Goal: Task Accomplishment & Management: Use online tool/utility

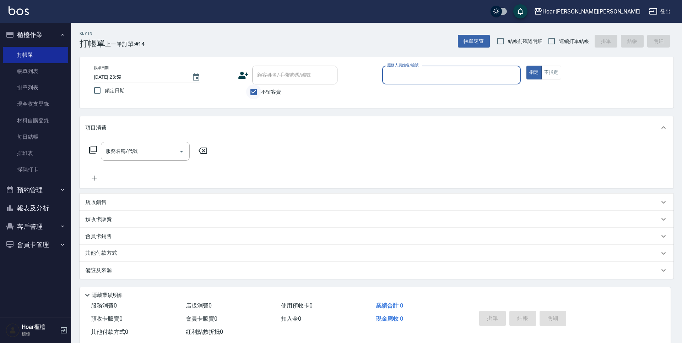
click at [255, 92] on input "不留客資" at bounding box center [253, 92] width 15 height 15
checkbox input "false"
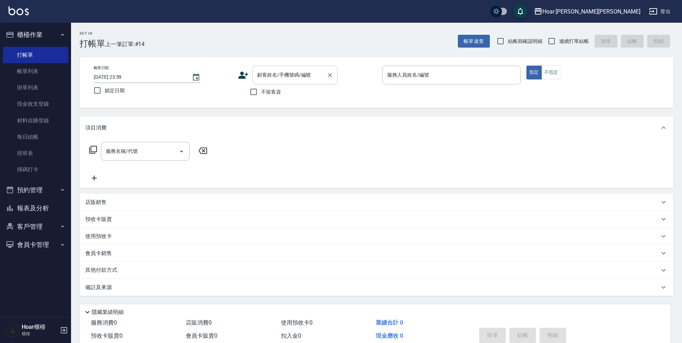
click at [276, 78] on input "顧客姓名/手機號碼/編號" at bounding box center [289, 75] width 68 height 12
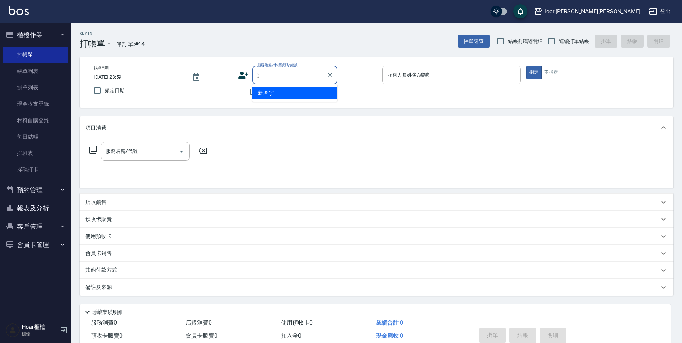
type input "j"
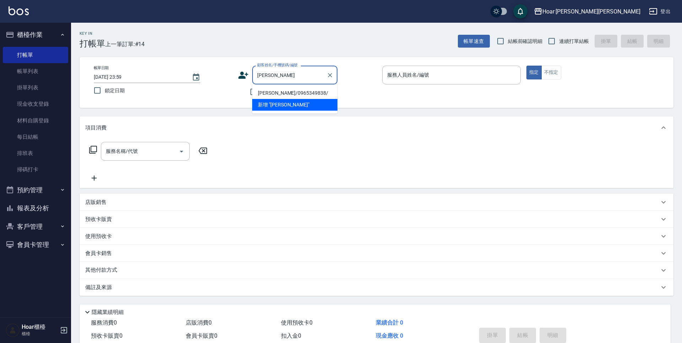
type input "王幫"
click at [366, 112] on div "Key In 打帳單 上一筆訂單:#14 帳單速查 結帳前確認明細 連續打單結帳 掛單 結帳 明細 帳單日期 [DATE] 23:59 鎖定日期 顧客姓名/手…" at bounding box center [376, 198] width 611 height 351
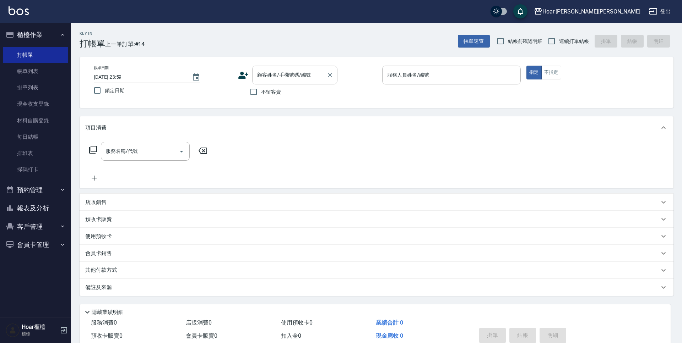
click at [297, 73] on input "顧客姓名/手機號碼/編號" at bounding box center [289, 75] width 68 height 12
click at [264, 82] on div "顧客姓名/手機號碼/編號" at bounding box center [294, 75] width 85 height 19
click at [273, 78] on input "顧客姓名/手機號碼/編號" at bounding box center [289, 74] width 68 height 12
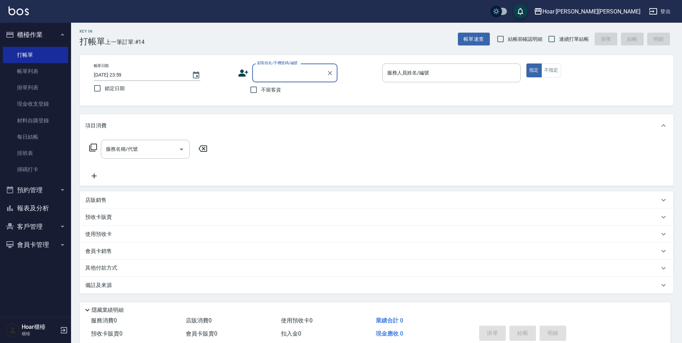
click at [275, 77] on input "顧客姓名/手機號碼/編號" at bounding box center [289, 73] width 68 height 12
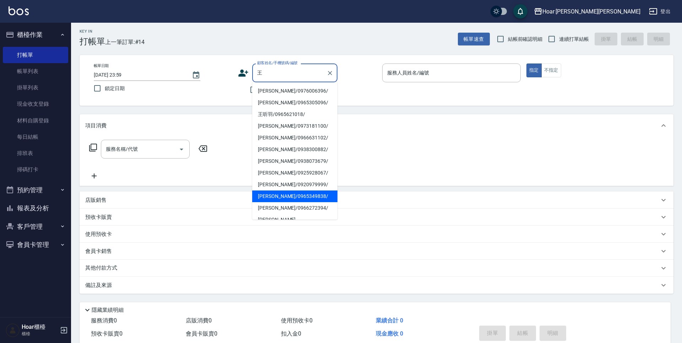
click at [269, 197] on li "[PERSON_NAME]/0965349838/" at bounding box center [294, 197] width 85 height 12
type input "[PERSON_NAME]/0965349838/"
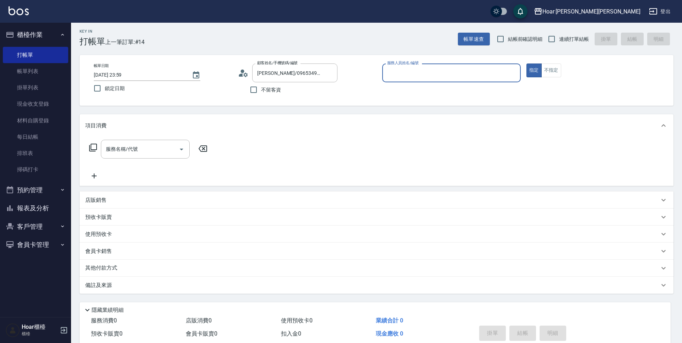
type input "Shami-3"
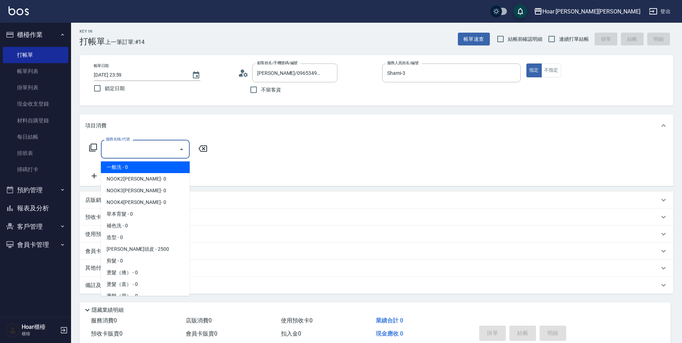
click at [159, 154] on input "服務名稱/代號" at bounding box center [140, 149] width 72 height 12
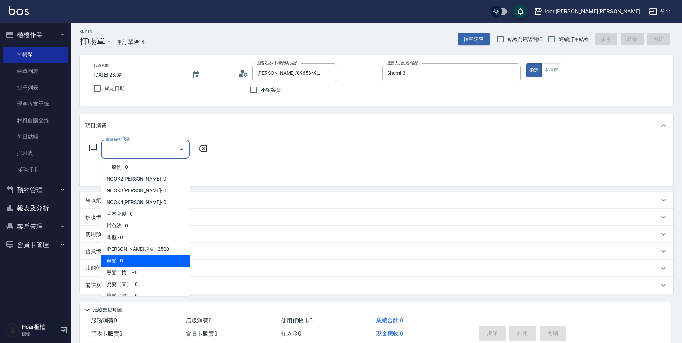
scroll to position [9, 0]
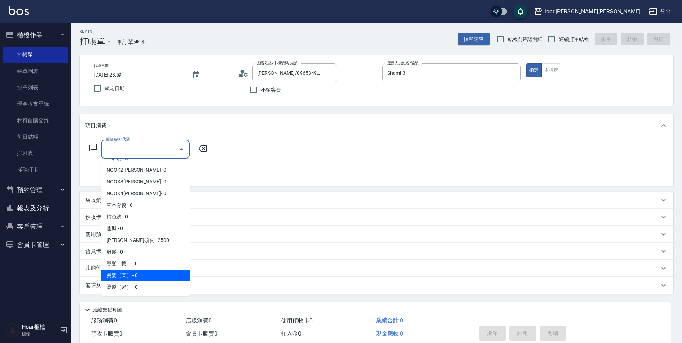
click at [128, 271] on span "燙髮（直） - 0" at bounding box center [145, 276] width 89 height 12
type input "燙髮（直）(302)"
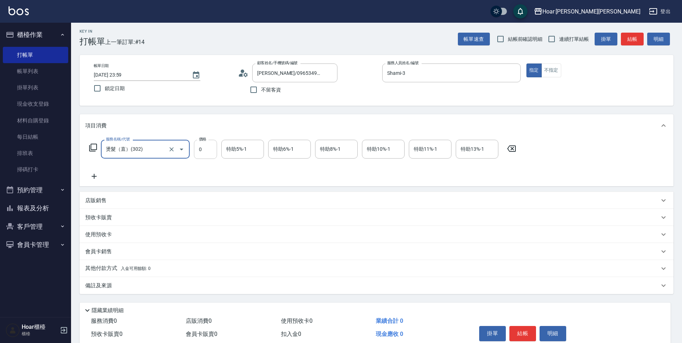
click at [208, 151] on input "0" at bounding box center [205, 149] width 23 height 19
click at [213, 153] on input "0" at bounding box center [205, 149] width 23 height 19
type input "1500"
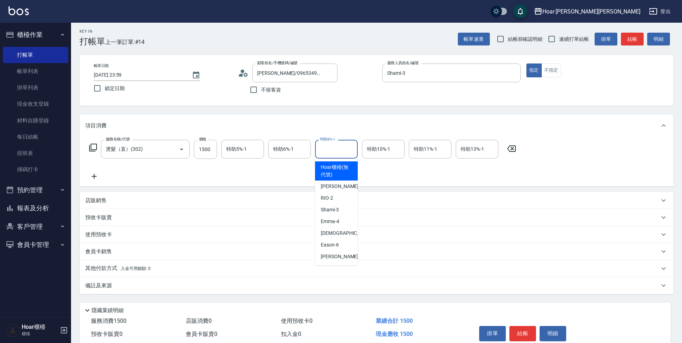
click at [322, 151] on input "特助8%-1" at bounding box center [336, 149] width 36 height 12
click at [343, 217] on div "[PERSON_NAME] -4" at bounding box center [336, 222] width 43 height 12
type input "Emma-4"
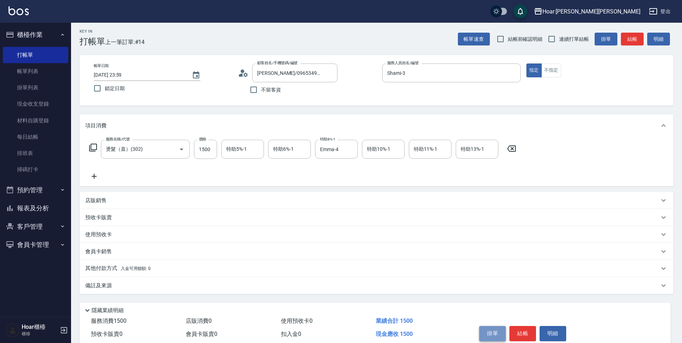
click at [499, 333] on button "掛單" at bounding box center [492, 333] width 27 height 15
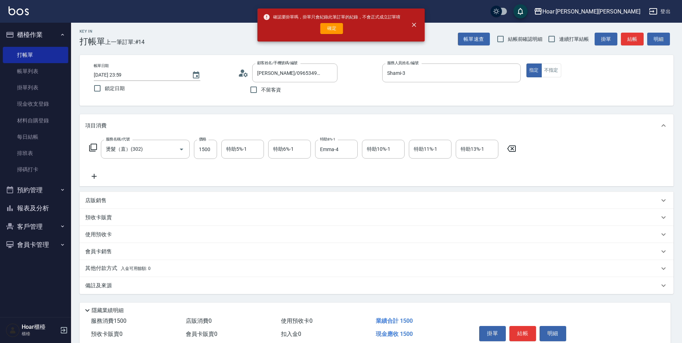
click at [343, 39] on div "確認要掛單嗎，掛單只會紀錄此筆訂單的紀錄，不會正式成立訂單唷 確定" at bounding box center [331, 25] width 137 height 29
click at [342, 28] on button "確定" at bounding box center [331, 28] width 23 height 11
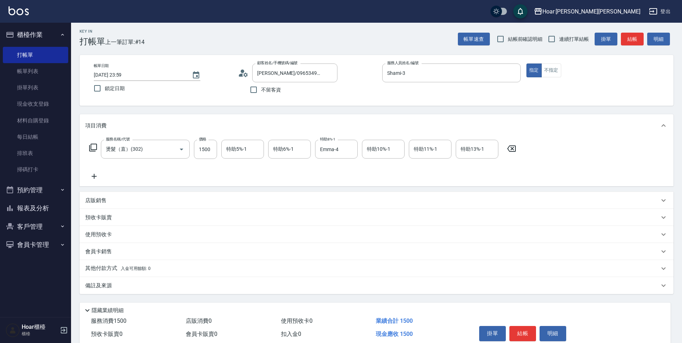
click at [114, 81] on input "[DATE] 23:59" at bounding box center [139, 75] width 91 height 12
click at [171, 76] on input "[DATE] 23:59" at bounding box center [139, 75] width 91 height 12
click at [194, 76] on icon "Choose date, selected date is 2025-09-20" at bounding box center [196, 74] width 6 height 7
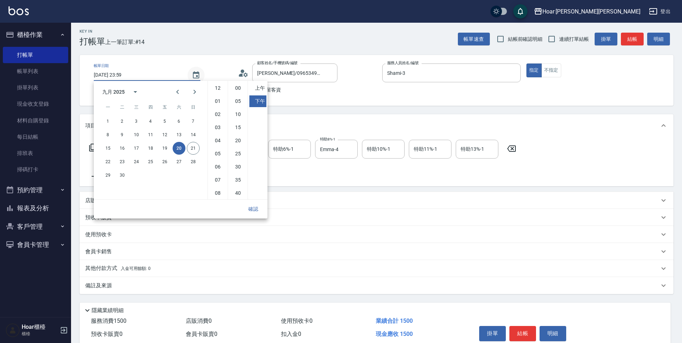
scroll to position [40, 0]
click at [193, 148] on button "21" at bounding box center [193, 148] width 13 height 13
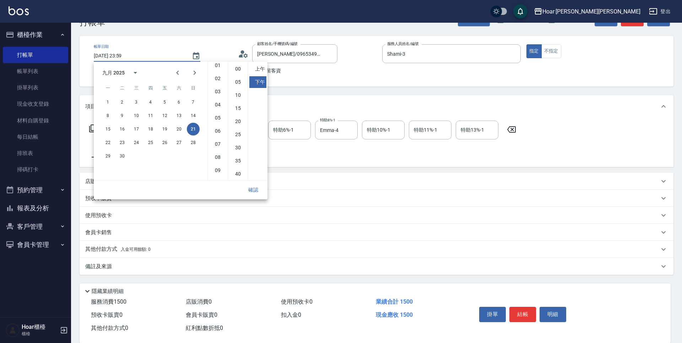
scroll to position [0, 0]
click at [220, 68] on li "12" at bounding box center [217, 69] width 17 height 12
click at [238, 69] on li "00" at bounding box center [237, 69] width 17 height 12
type input "[DATE] 12:00"
click at [254, 188] on button "確認" at bounding box center [253, 190] width 23 height 13
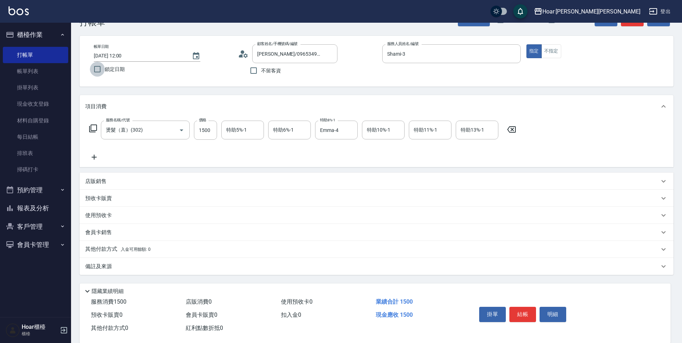
click at [96, 71] on input "鎖定日期" at bounding box center [97, 69] width 15 height 15
checkbox input "false"
type input "[DATE] 12:19"
click at [96, 71] on input "鎖定日期" at bounding box center [97, 69] width 15 height 15
click at [99, 71] on input "鎖定日期" at bounding box center [97, 69] width 15 height 15
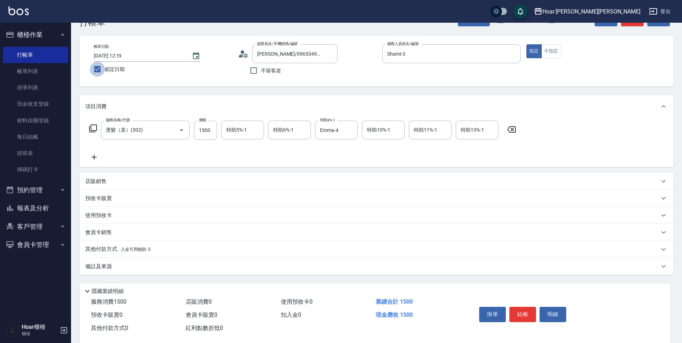
checkbox input "false"
drag, startPoint x: 494, startPoint y: 315, endPoint x: 419, endPoint y: 217, distance: 123.9
click at [493, 314] on button "掛單" at bounding box center [492, 314] width 27 height 15
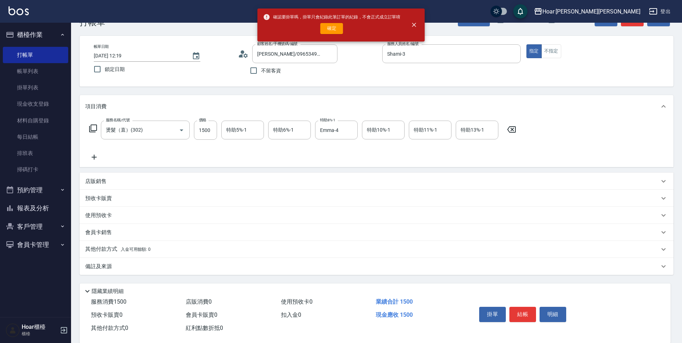
click at [344, 29] on div "確定" at bounding box center [331, 28] width 137 height 11
click at [341, 29] on button "確定" at bounding box center [331, 28] width 23 height 11
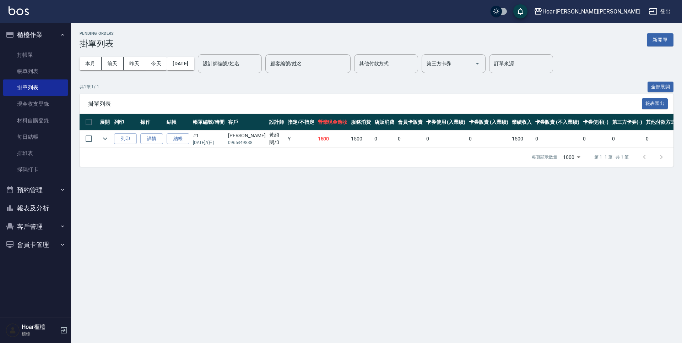
click at [226, 196] on div "Pending Orders 掛單列表 新開單 本月 [DATE] [DATE] [DATE] [DATE] 設計師編號/姓名 設計師編號/姓名 顧客編號/姓…" at bounding box center [341, 171] width 682 height 343
click at [24, 59] on link "打帳單" at bounding box center [35, 55] width 65 height 16
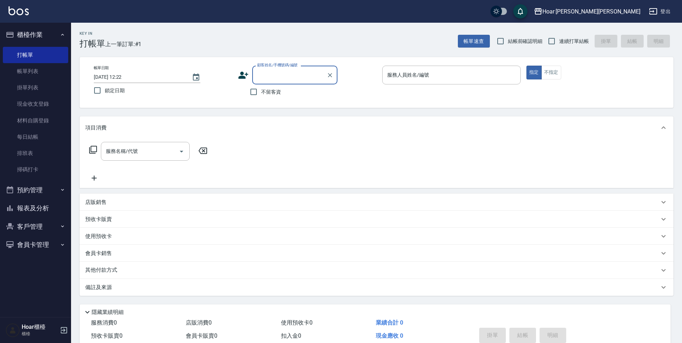
click at [268, 95] on span "不留客資" at bounding box center [271, 91] width 20 height 7
click at [261, 95] on input "不留客資" at bounding box center [253, 92] width 15 height 15
checkbox input "true"
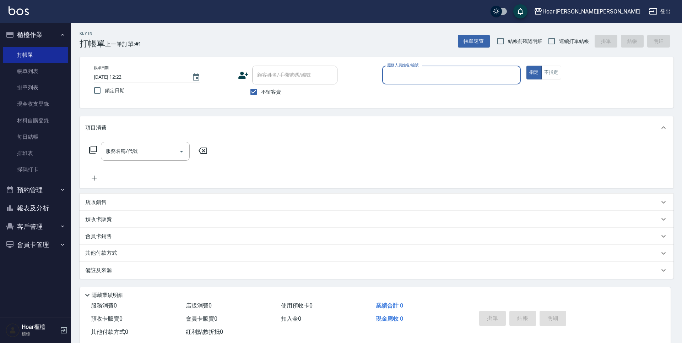
drag, startPoint x: 463, startPoint y: 71, endPoint x: 441, endPoint y: 80, distance: 24.2
click at [463, 71] on input "服務人員姓名/編號" at bounding box center [451, 75] width 132 height 12
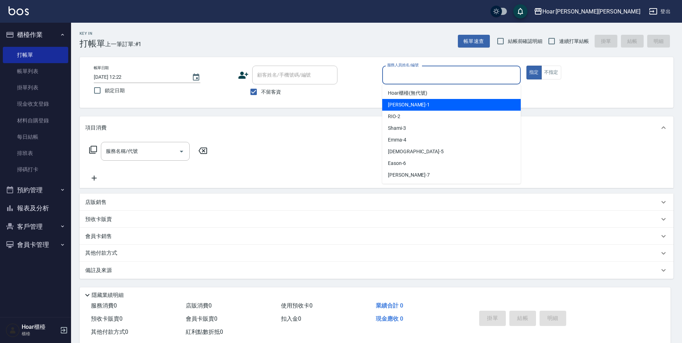
click at [402, 105] on span "[PERSON_NAME] -1" at bounding box center [409, 104] width 42 height 7
type input "[PERSON_NAME]-1"
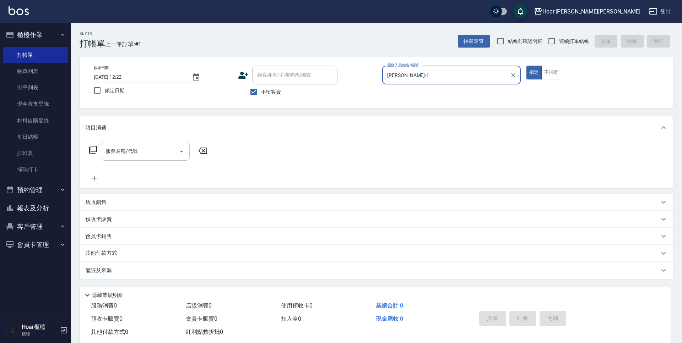
click at [146, 144] on div "服務名稱/代號" at bounding box center [145, 151] width 89 height 19
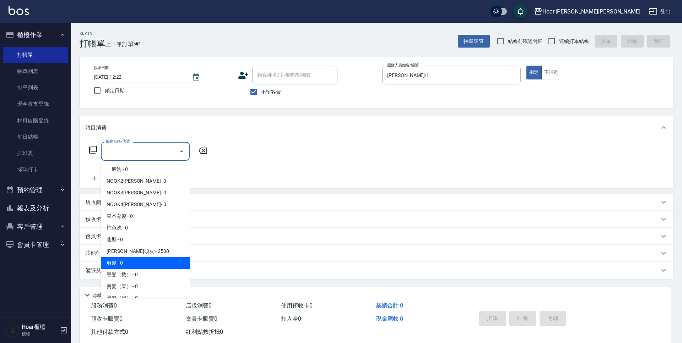
drag, startPoint x: 122, startPoint y: 258, endPoint x: 159, endPoint y: 215, distance: 57.4
click at [121, 258] on span "剪髮 - 0" at bounding box center [145, 263] width 89 height 12
type input "剪髮(201)"
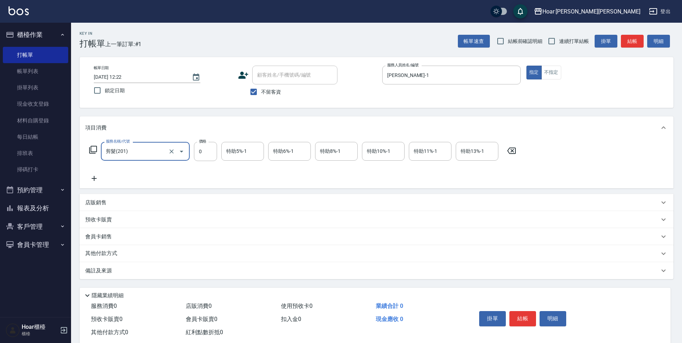
click at [206, 162] on div "服務名稱/代號 剪髮(201) 服務名稱/代號 價格 0 價格 特助5%-1 特助5%-1 特助6%-1 特助6%-1 特助8%-1 特助8%-1 特助10%…" at bounding box center [302, 162] width 435 height 41
click at [207, 158] on input "0" at bounding box center [205, 151] width 23 height 19
type input "900"
drag, startPoint x: 517, startPoint y: 315, endPoint x: 512, endPoint y: 314, distance: 5.1
click at [516, 315] on button "結帳" at bounding box center [522, 318] width 27 height 15
